Goal: Browse casually: Explore the website without a specific task or goal

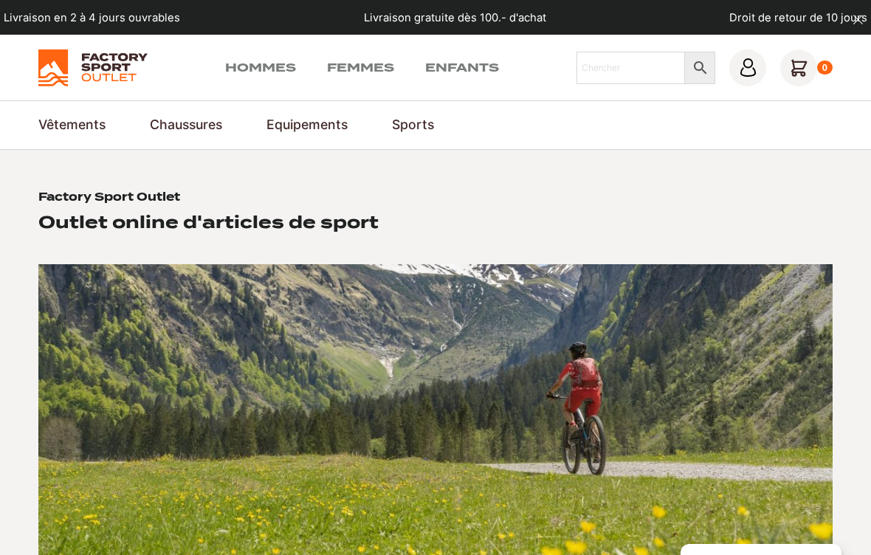
click at [0, 0] on link "Lunettes de soleil" at bounding box center [0, 0] width 0 height 0
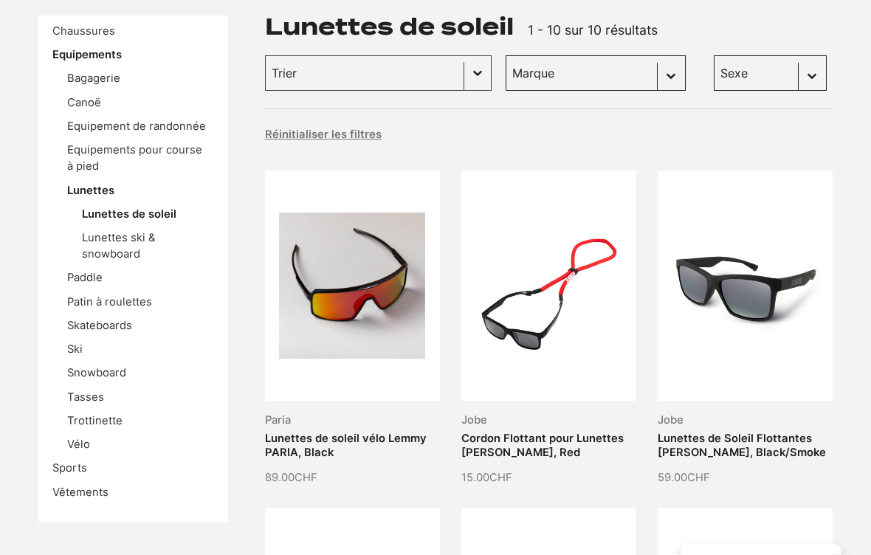
scroll to position [224, 0]
click at [100, 242] on link "Lunettes ski & snowboard" at bounding box center [118, 246] width 73 height 30
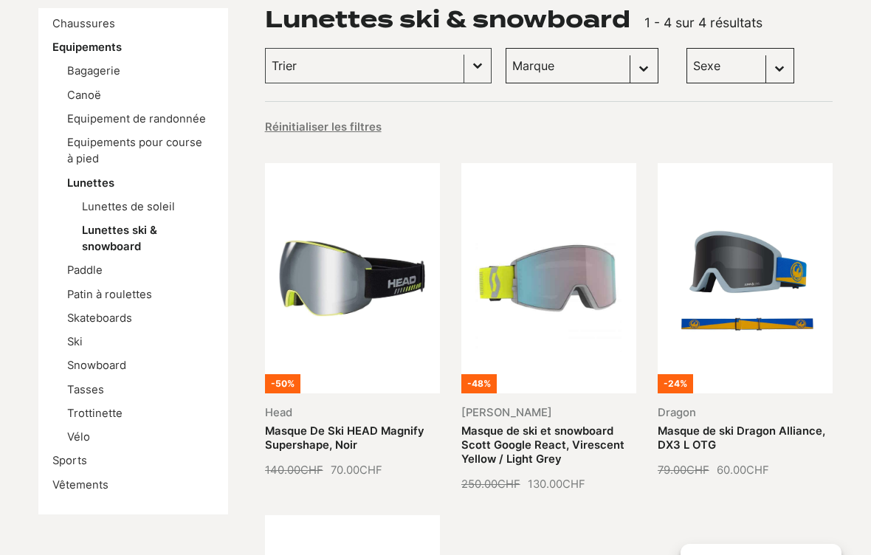
scroll to position [258, 0]
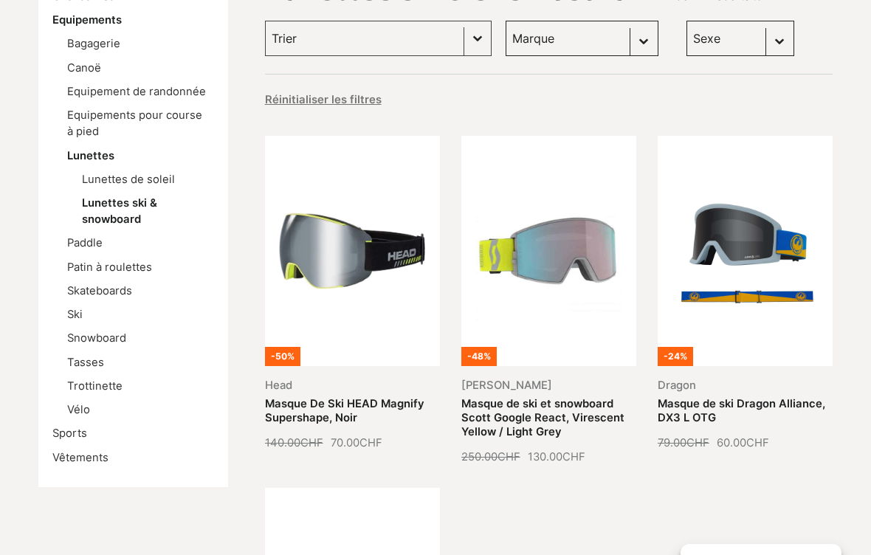
click at [81, 357] on link "Tasses" at bounding box center [85, 362] width 37 height 13
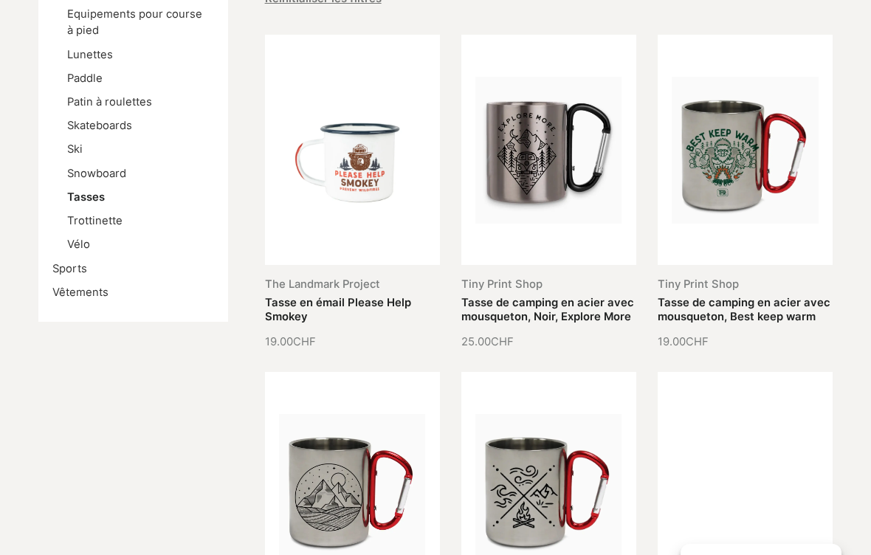
scroll to position [358, 0]
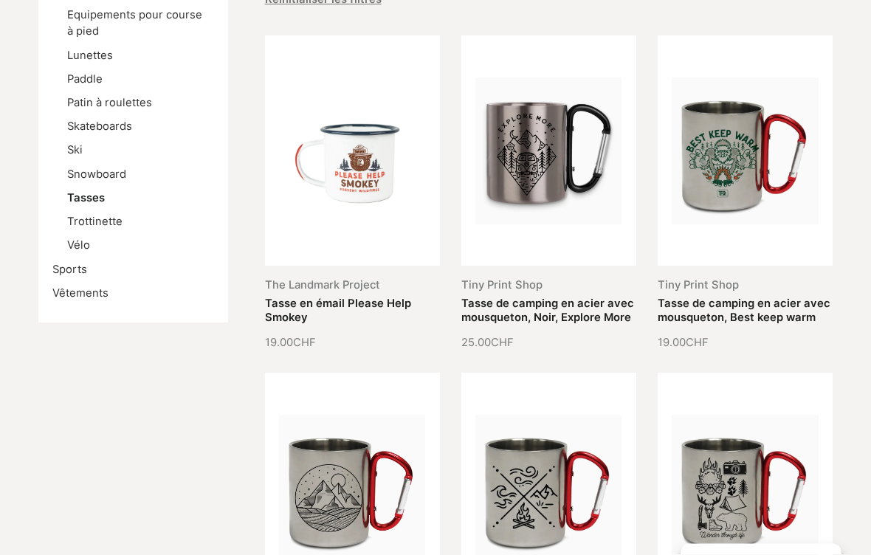
click at [806, 298] on link "Tasse de camping en acier avec mousqueton, Best keep warm" at bounding box center [744, 311] width 173 height 27
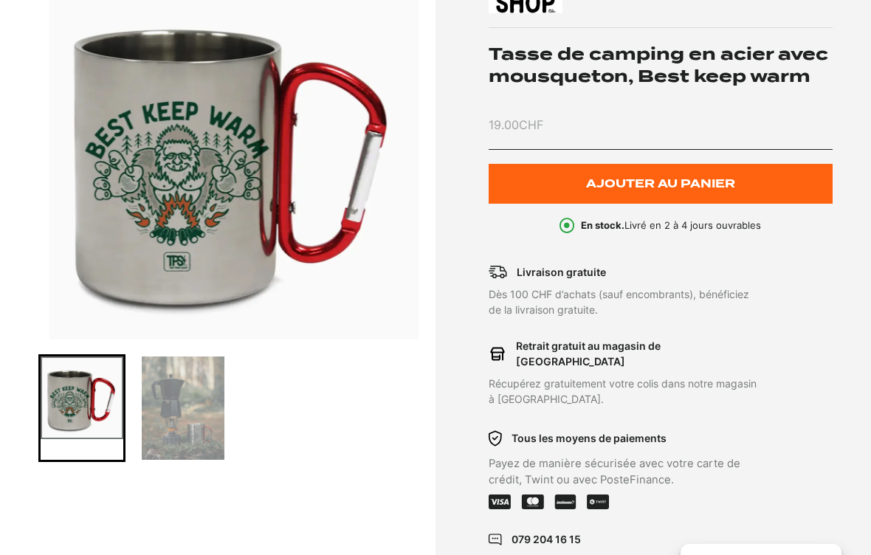
scroll to position [252, 0]
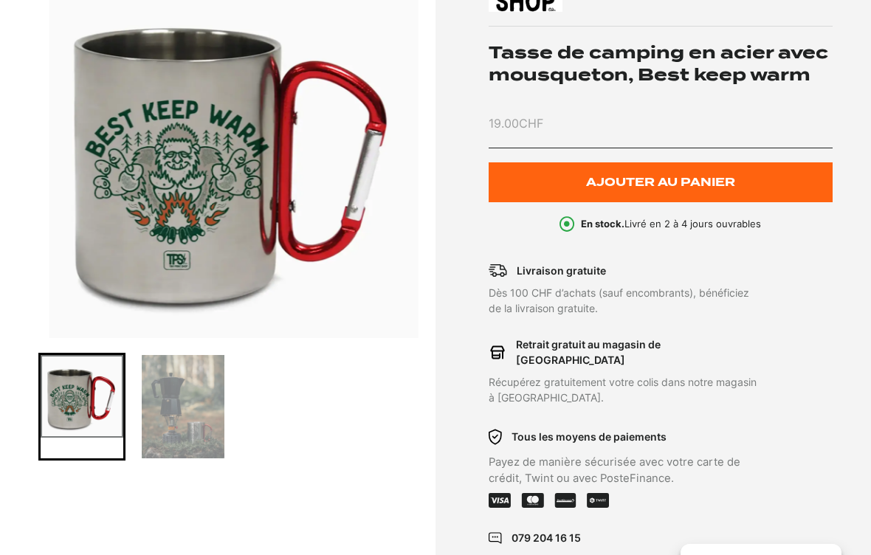
click at [206, 417] on img "Go to slide 2" at bounding box center [183, 406] width 83 height 103
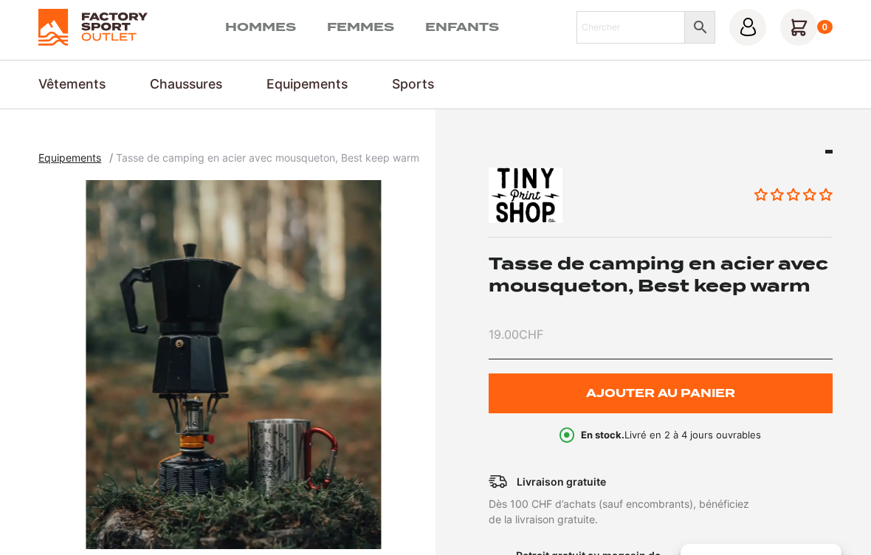
scroll to position [0, 0]
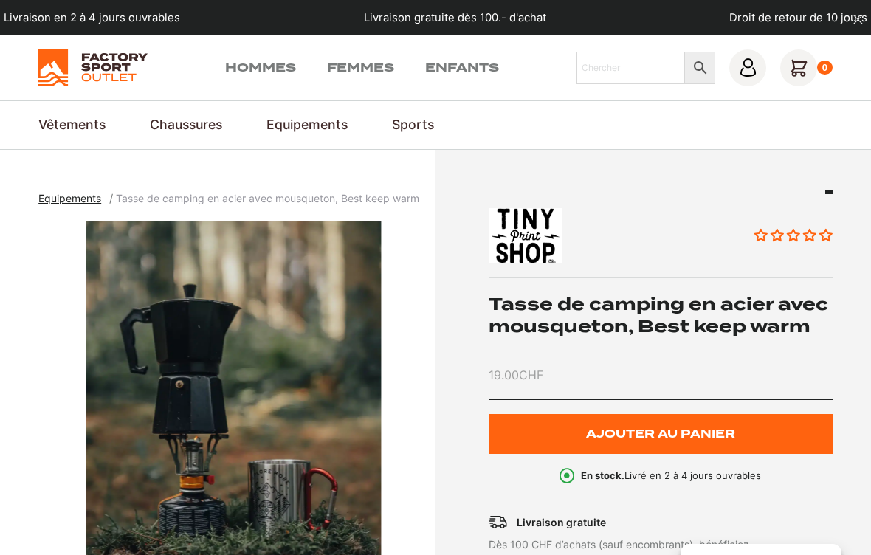
click at [534, 232] on img at bounding box center [575, 235] width 172 height 55
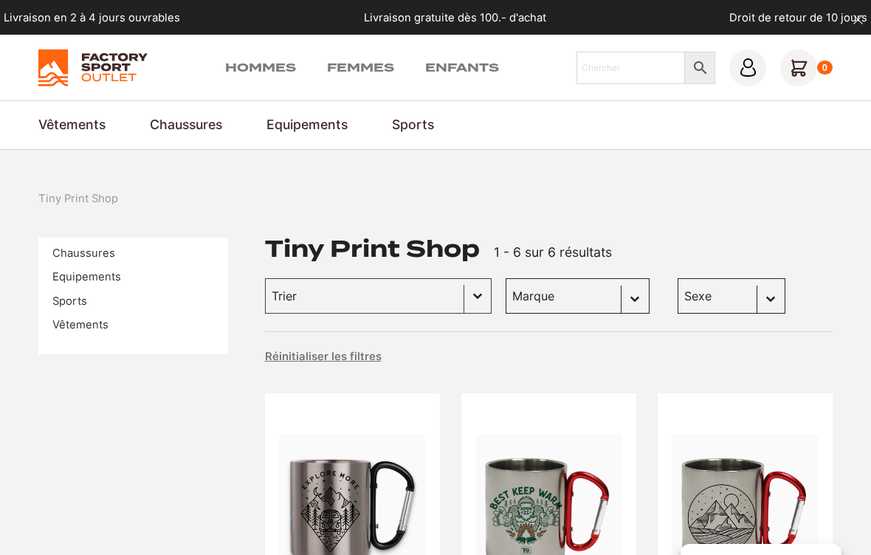
click at [0, 0] on link "VTT" at bounding box center [0, 0] width 0 height 0
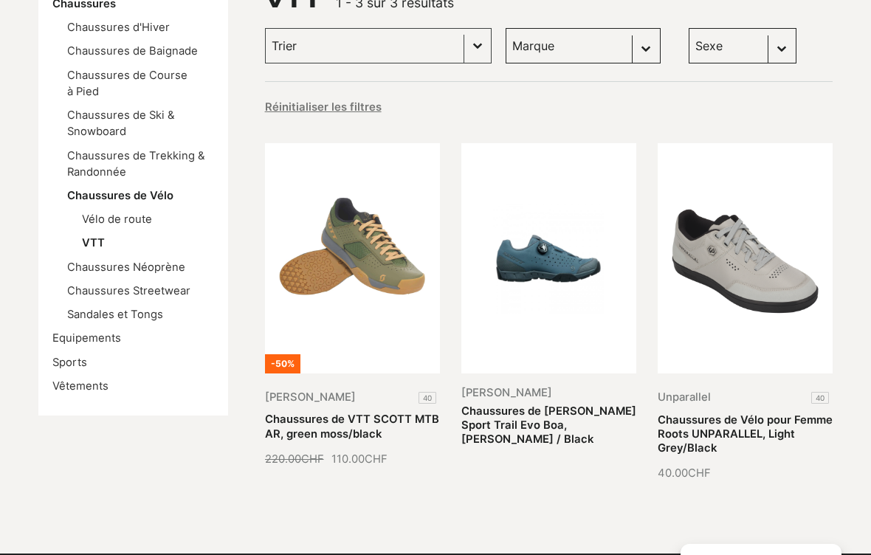
scroll to position [253, 0]
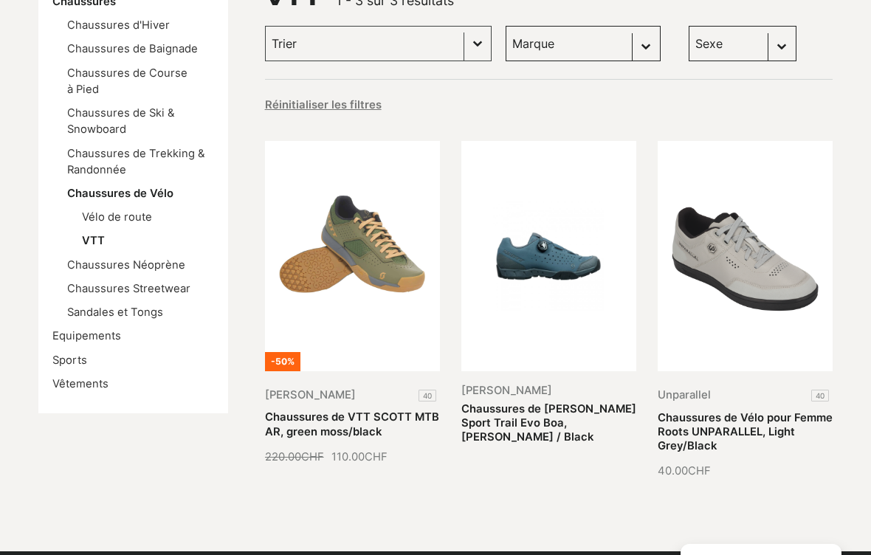
click at [814, 518] on section "Chaussures Chaussures de Vélo VTT Chaussures Chaussures d'Hiver Chaussures de B…" at bounding box center [435, 225] width 871 height 656
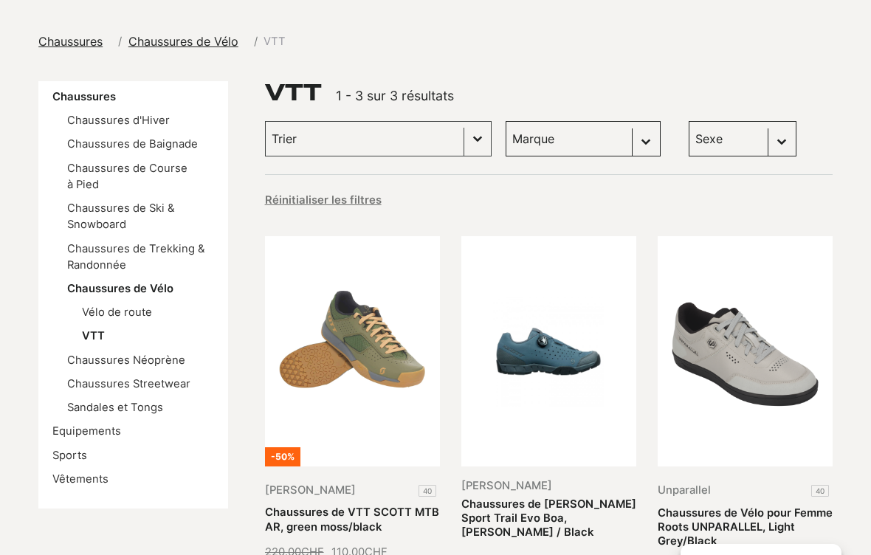
scroll to position [0, 0]
